Goal: Book appointment/travel/reservation

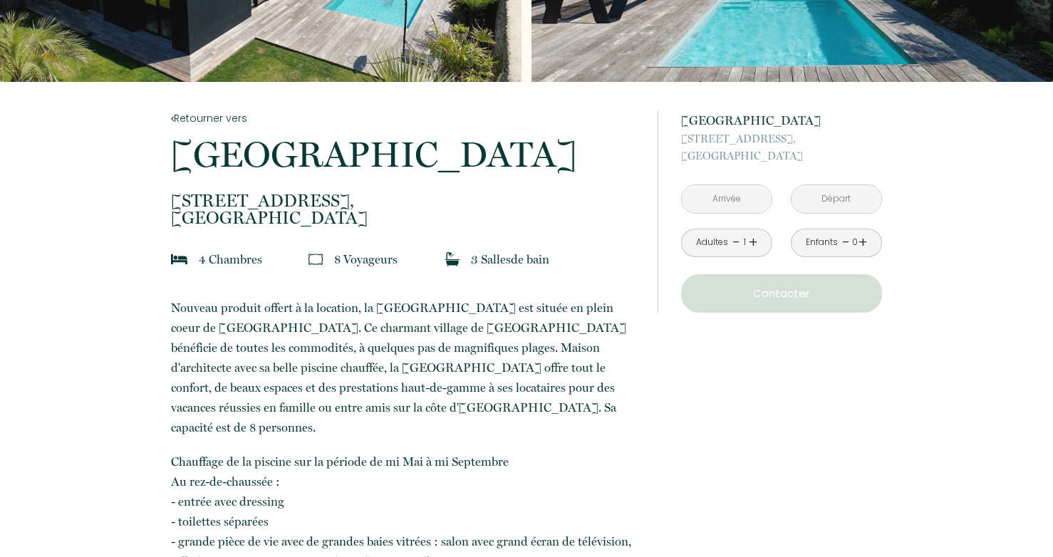
scroll to position [285, 0]
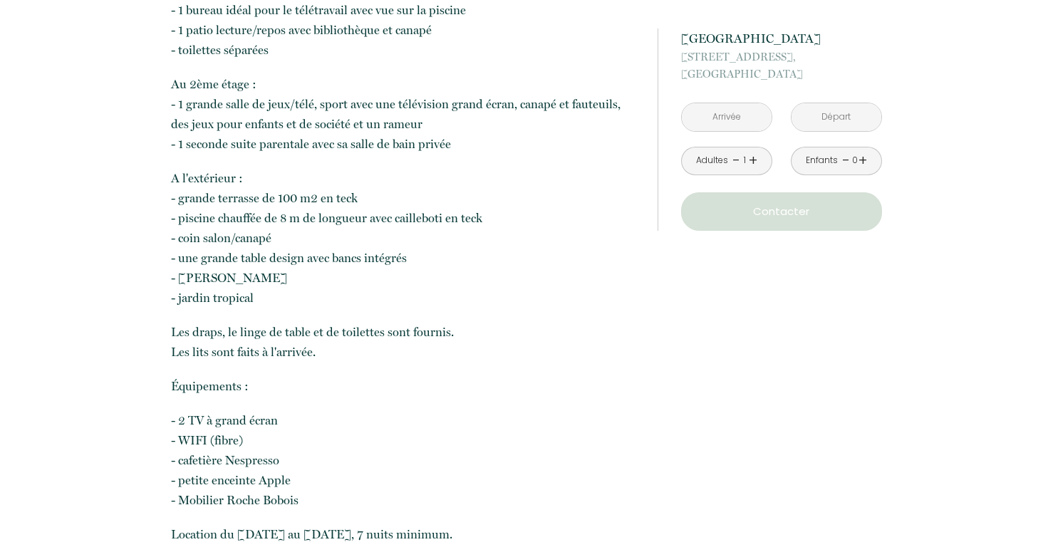
click at [722, 108] on input "text" at bounding box center [727, 117] width 90 height 28
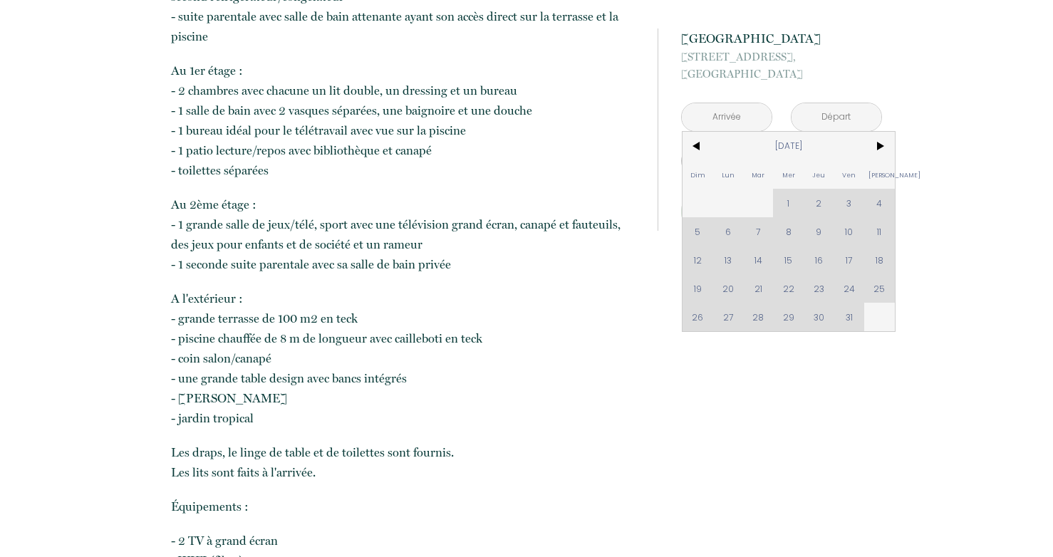
scroll to position [779, 0]
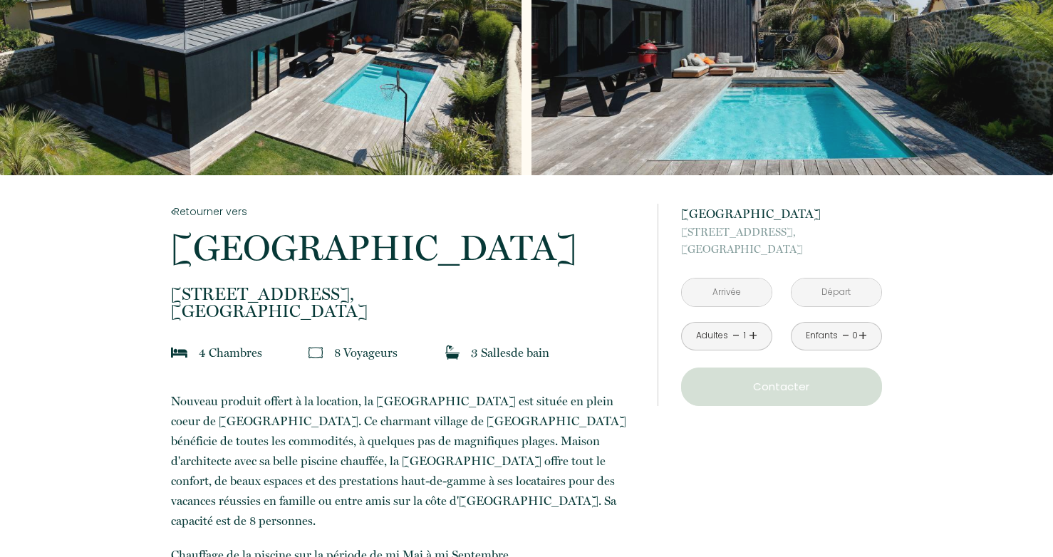
scroll to position [71, 0]
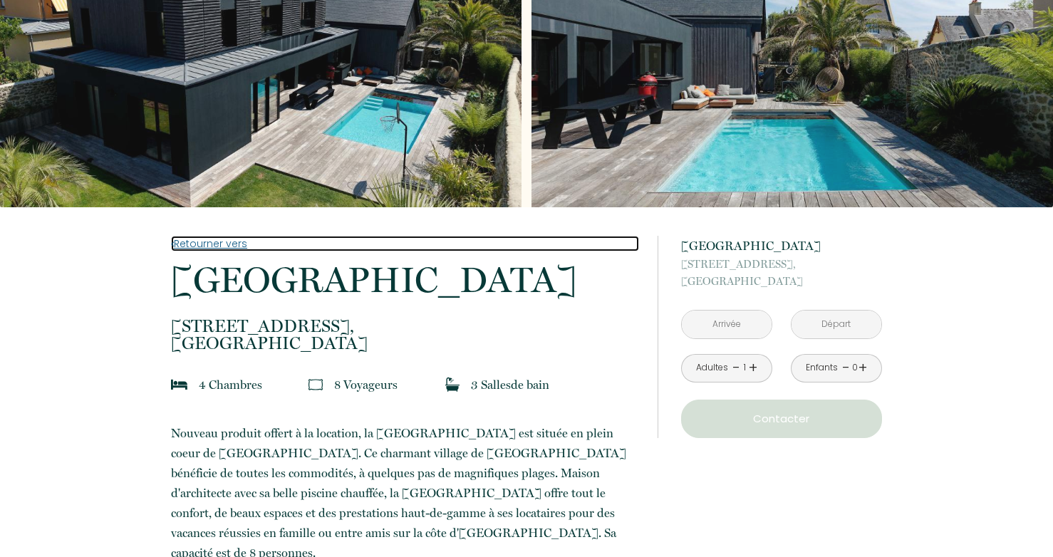
click at [192, 242] on link "Retourner vers" at bounding box center [404, 244] width 467 height 16
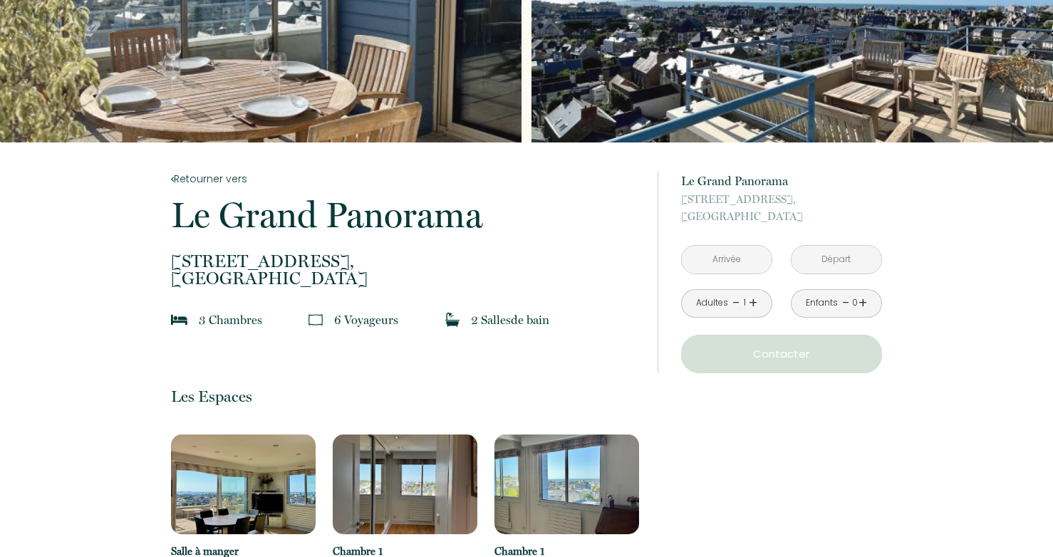
scroll to position [214, 0]
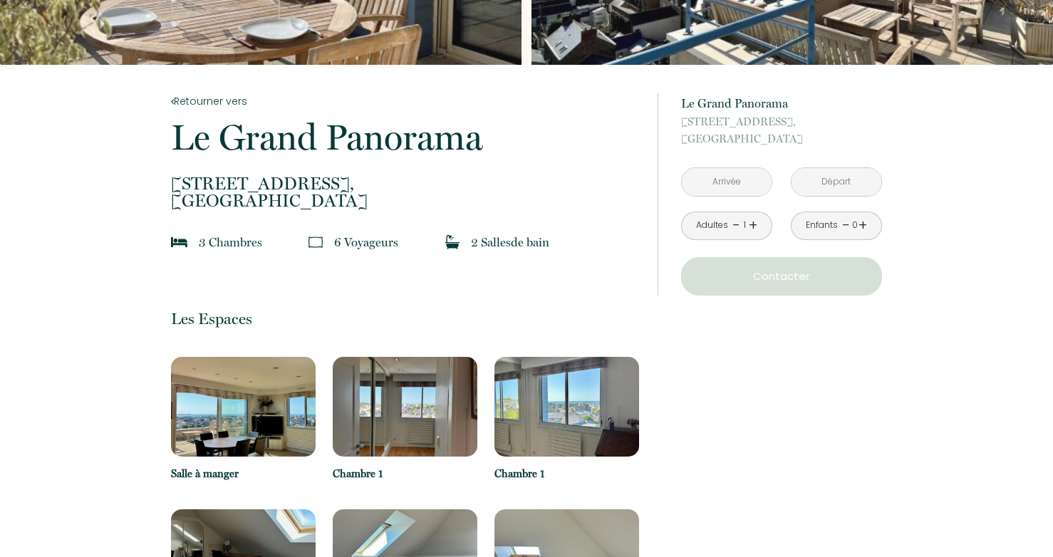
click at [714, 176] on input "text" at bounding box center [727, 182] width 90 height 28
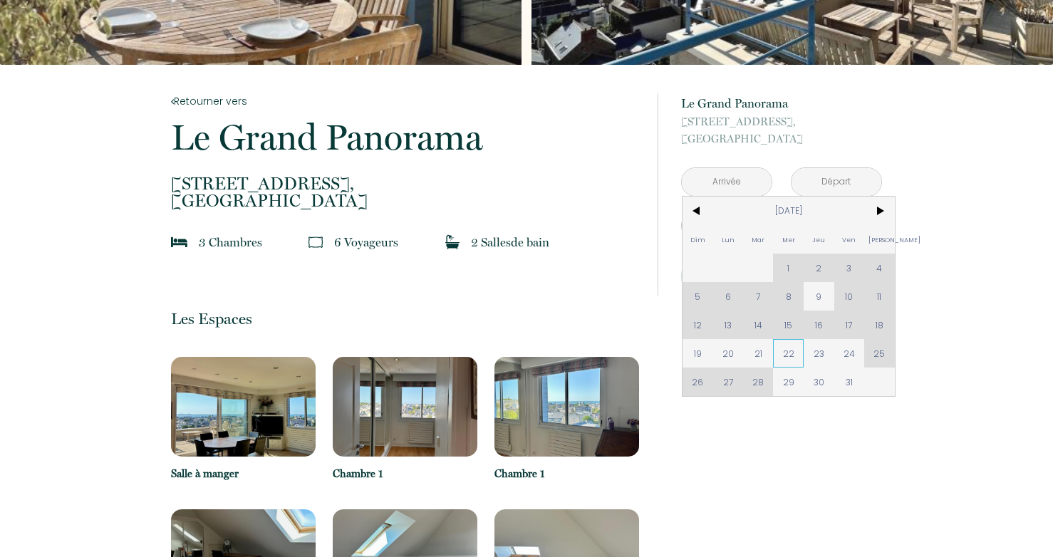
click at [788, 353] on span "22" at bounding box center [788, 353] width 31 height 28
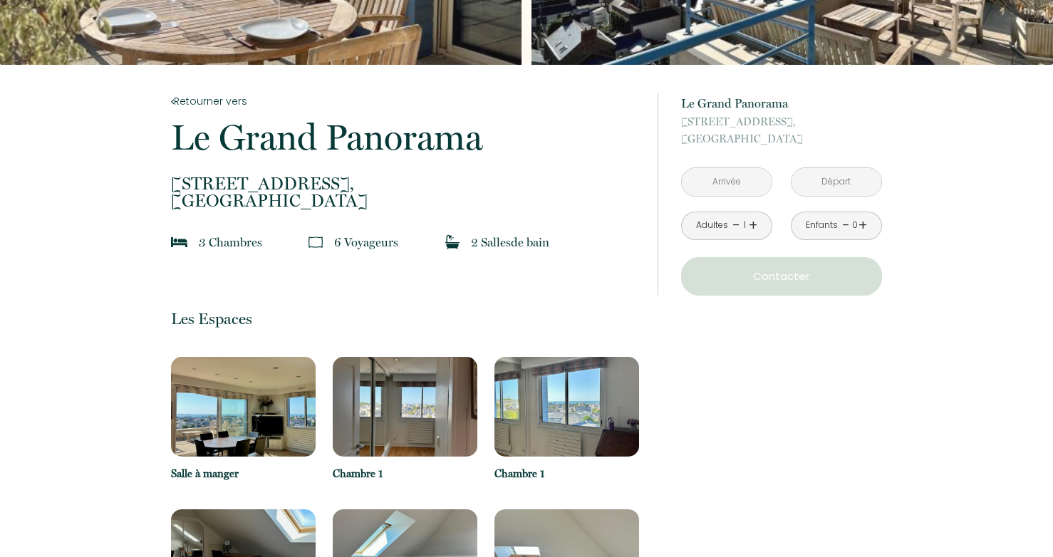
type input "Mer 22 Oct 2025"
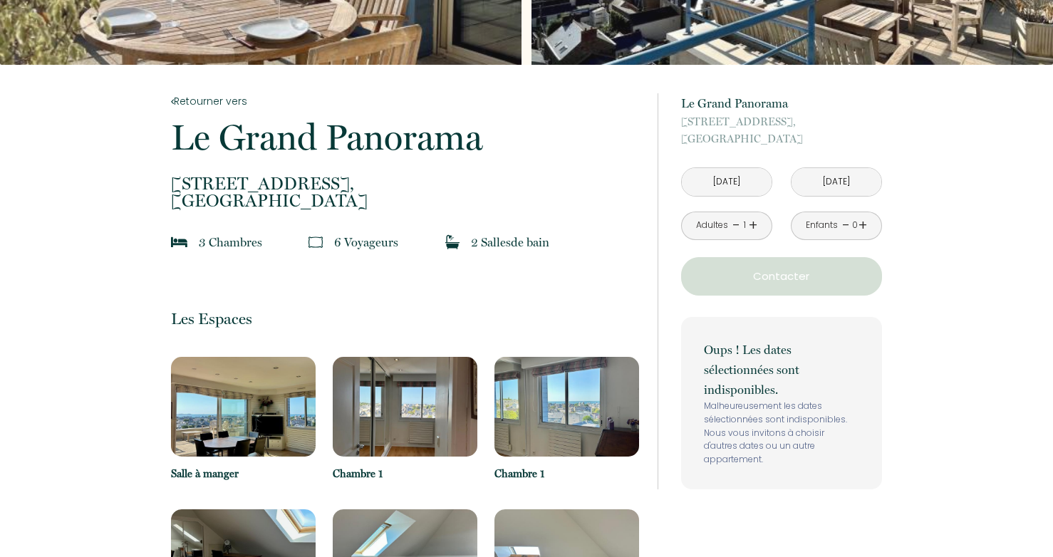
click at [823, 182] on input "Jeu 23 Oct 2025" at bounding box center [836, 182] width 90 height 28
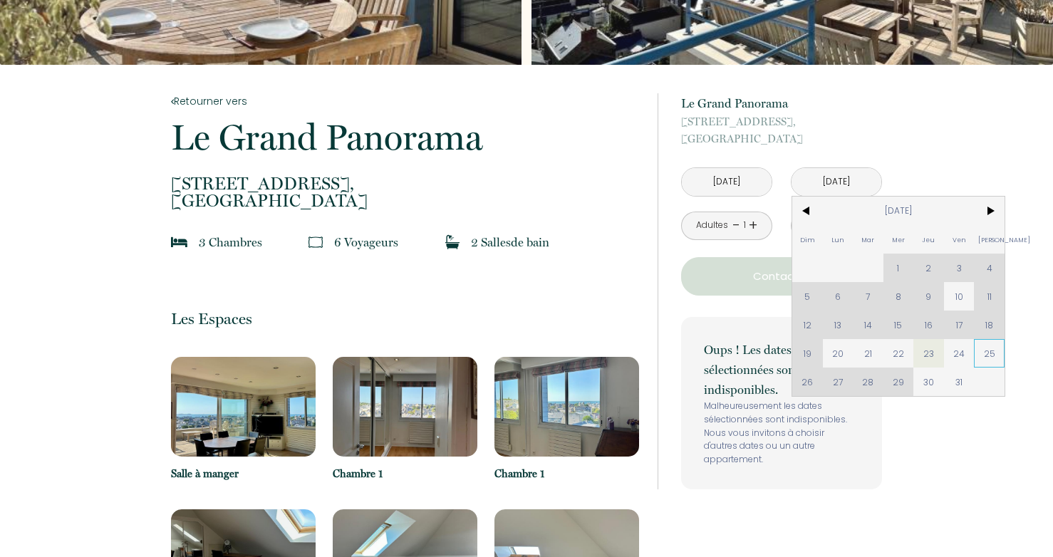
click at [987, 346] on span "25" at bounding box center [989, 353] width 31 height 28
type input "Sam 25 Oct 2025"
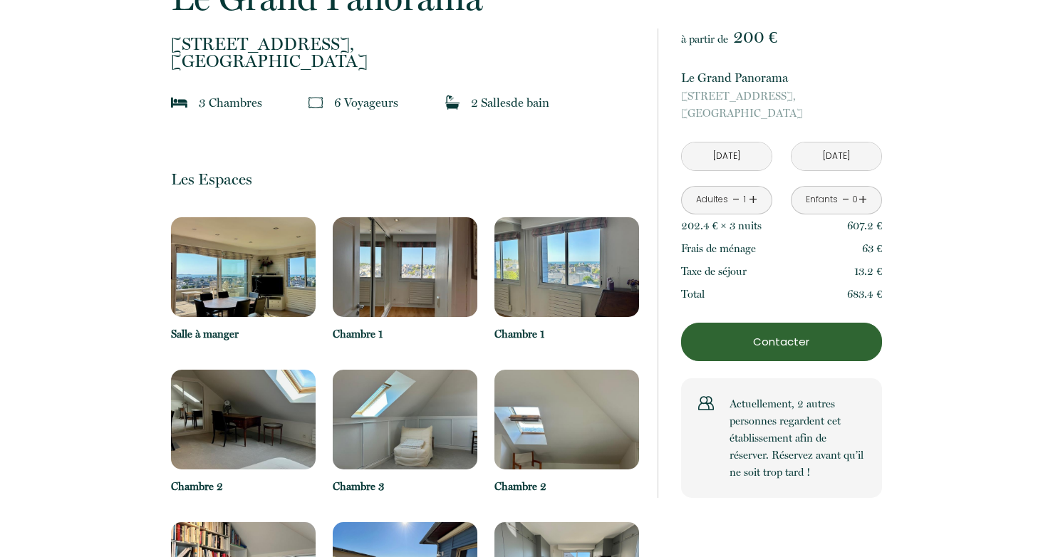
scroll to position [356, 0]
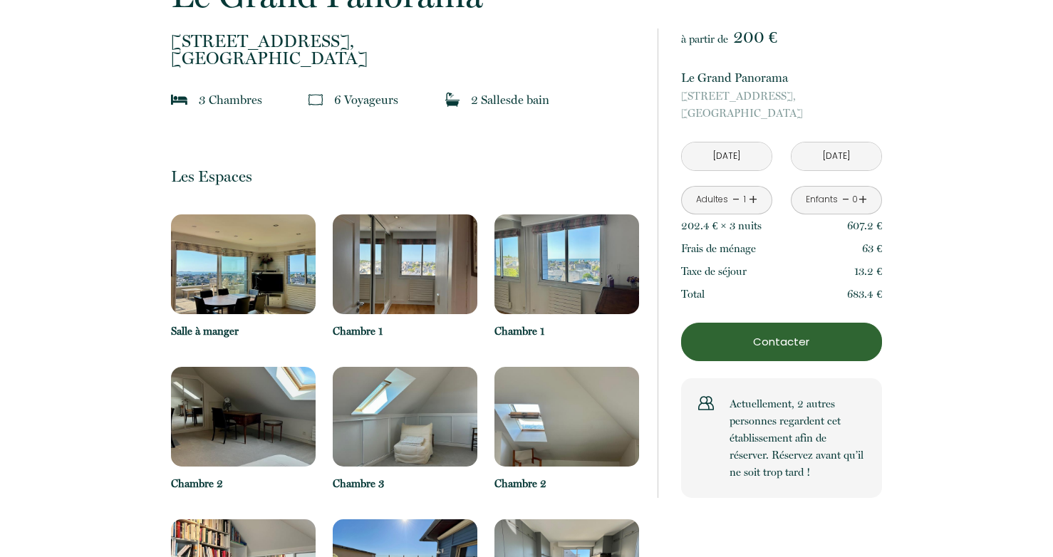
click at [793, 341] on p "Contacter" at bounding box center [781, 341] width 191 height 17
click at [774, 344] on p "Contacter" at bounding box center [781, 341] width 191 height 17
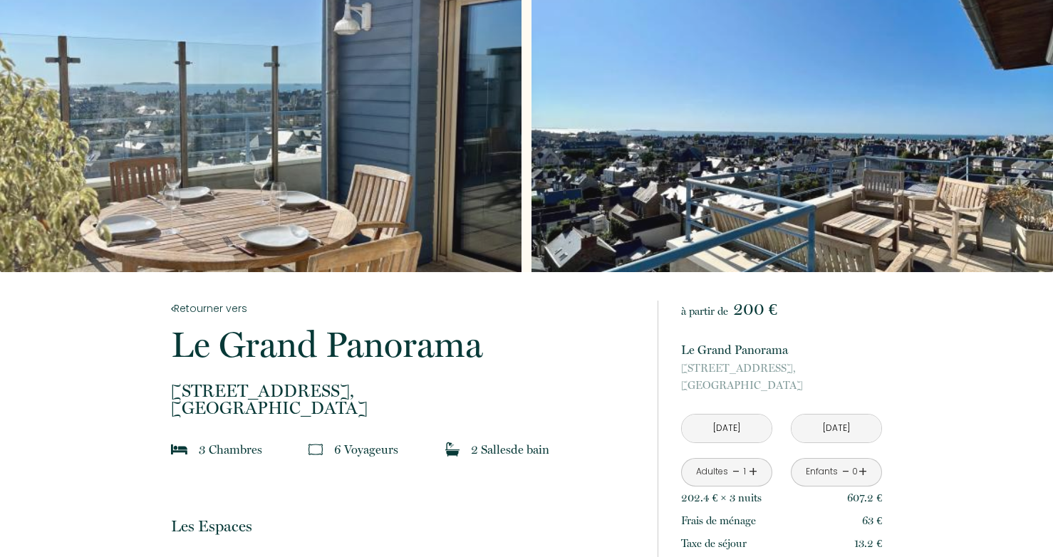
scroll to position [0, 0]
